Goal: Task Accomplishment & Management: Manage account settings

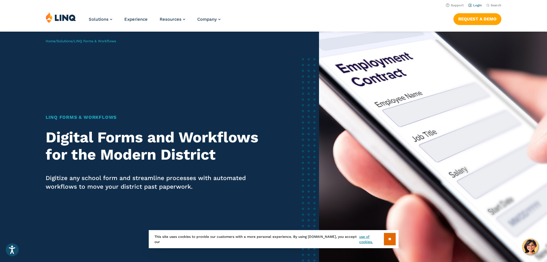
click at [475, 5] on link "Login" at bounding box center [476, 5] width 14 height 4
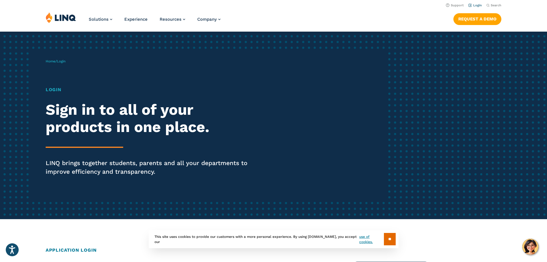
click at [476, 5] on link "Login" at bounding box center [476, 5] width 14 height 4
